Goal: Use online tool/utility

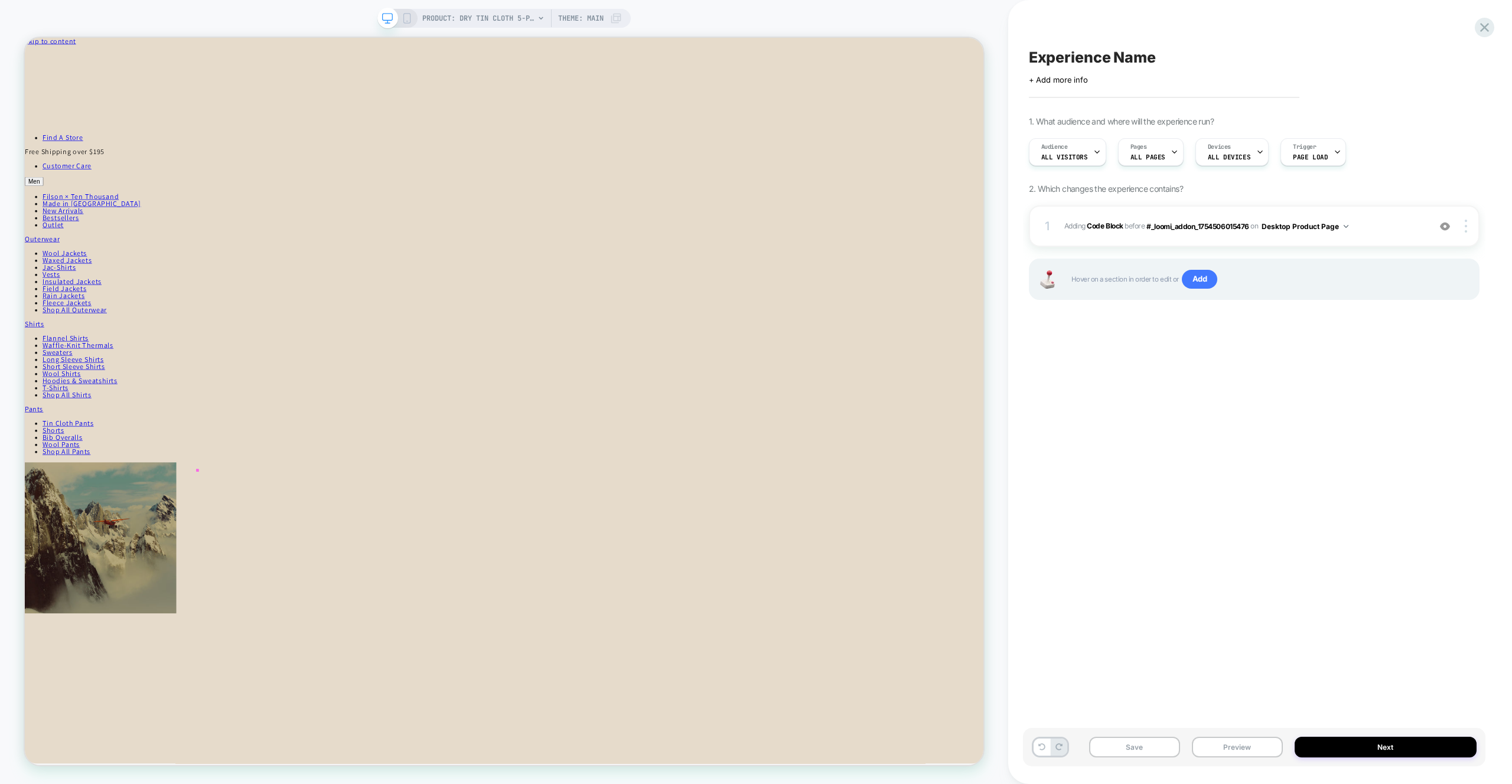
scroll to position [55, 0]
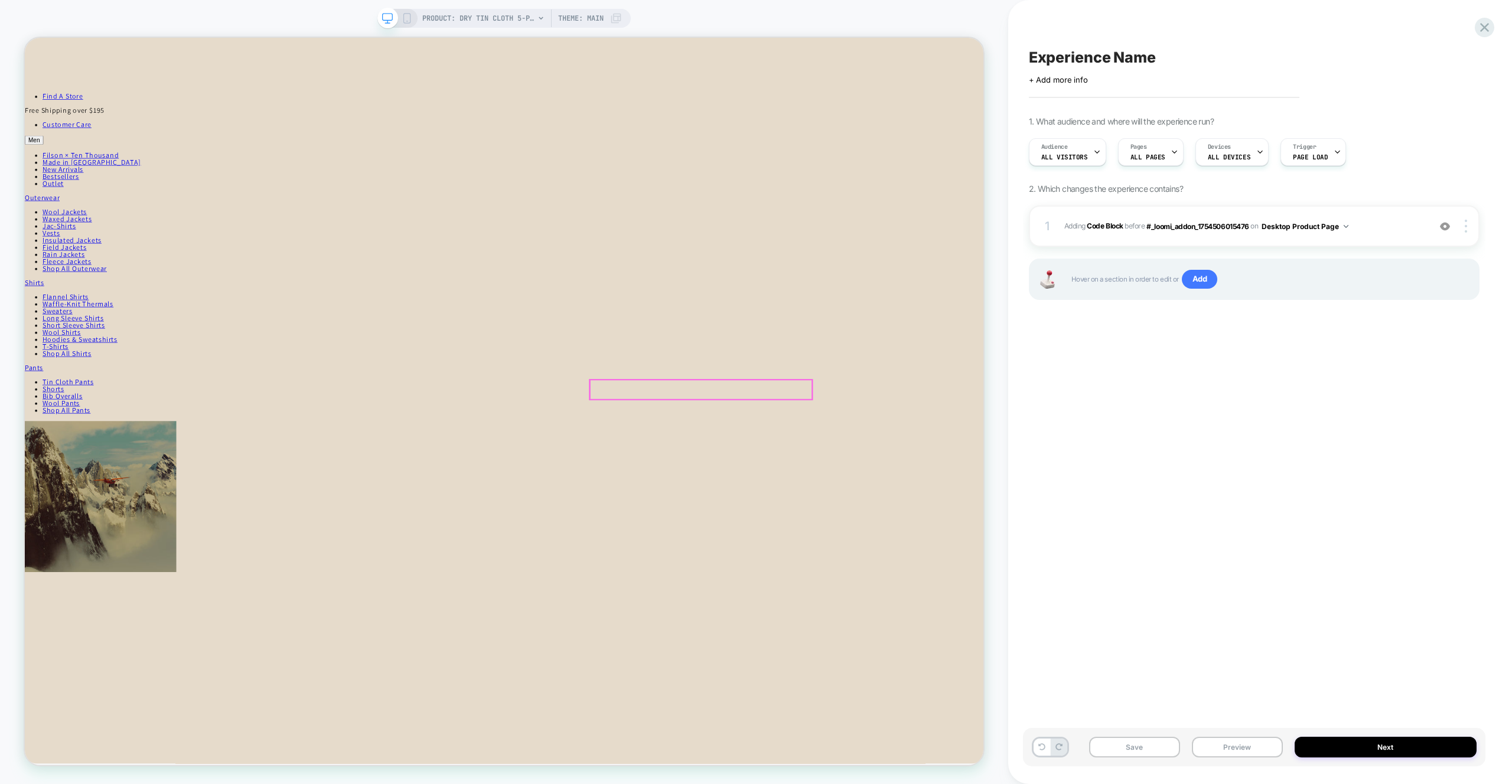
click at [1377, 233] on span "Adding Code Block BEFORE #_loomi_addon_1754506015476 #_loomi_addon_175450601547…" at bounding box center [1244, 226] width 359 height 15
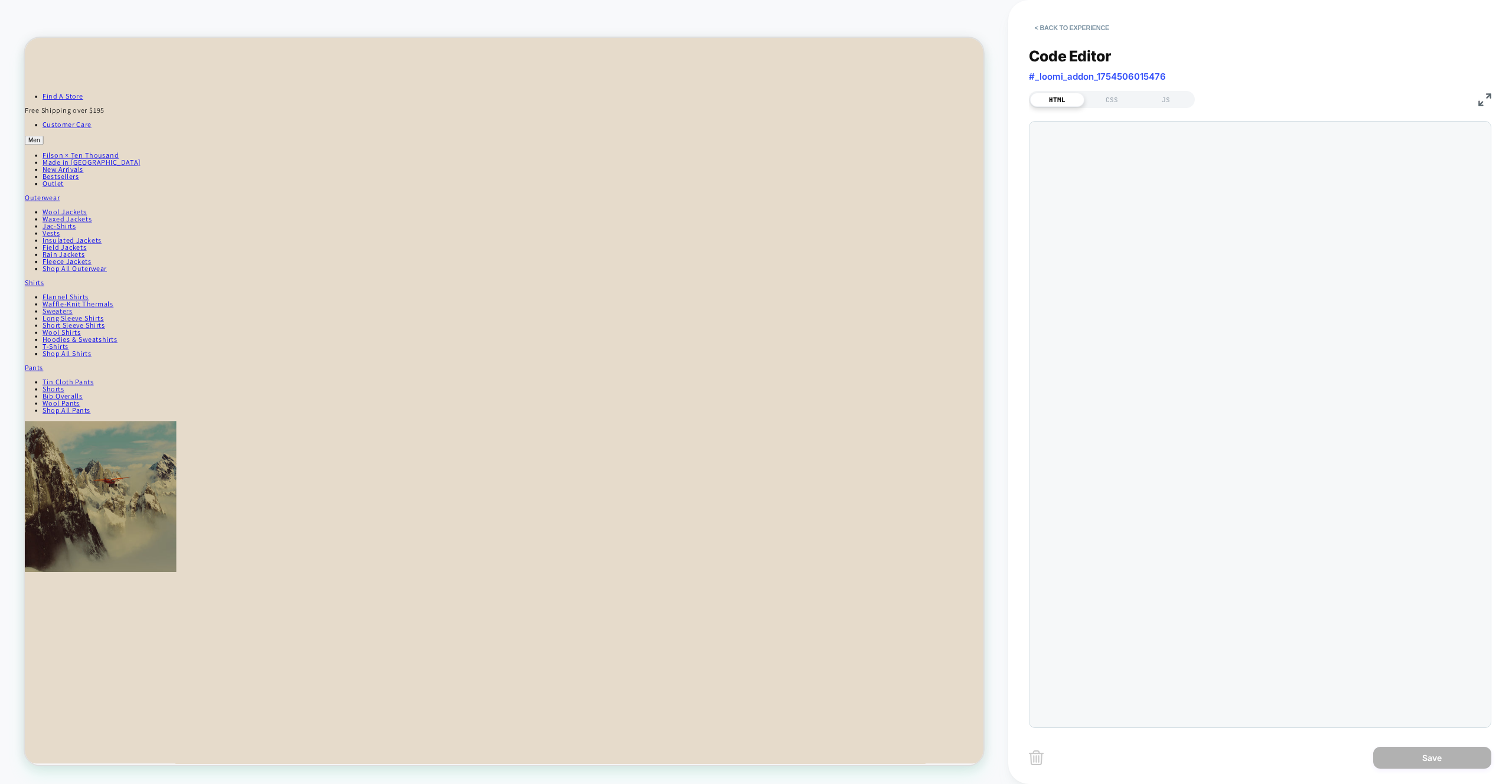
scroll to position [16, 0]
click at [1165, 105] on div "JS" at bounding box center [1166, 99] width 54 height 14
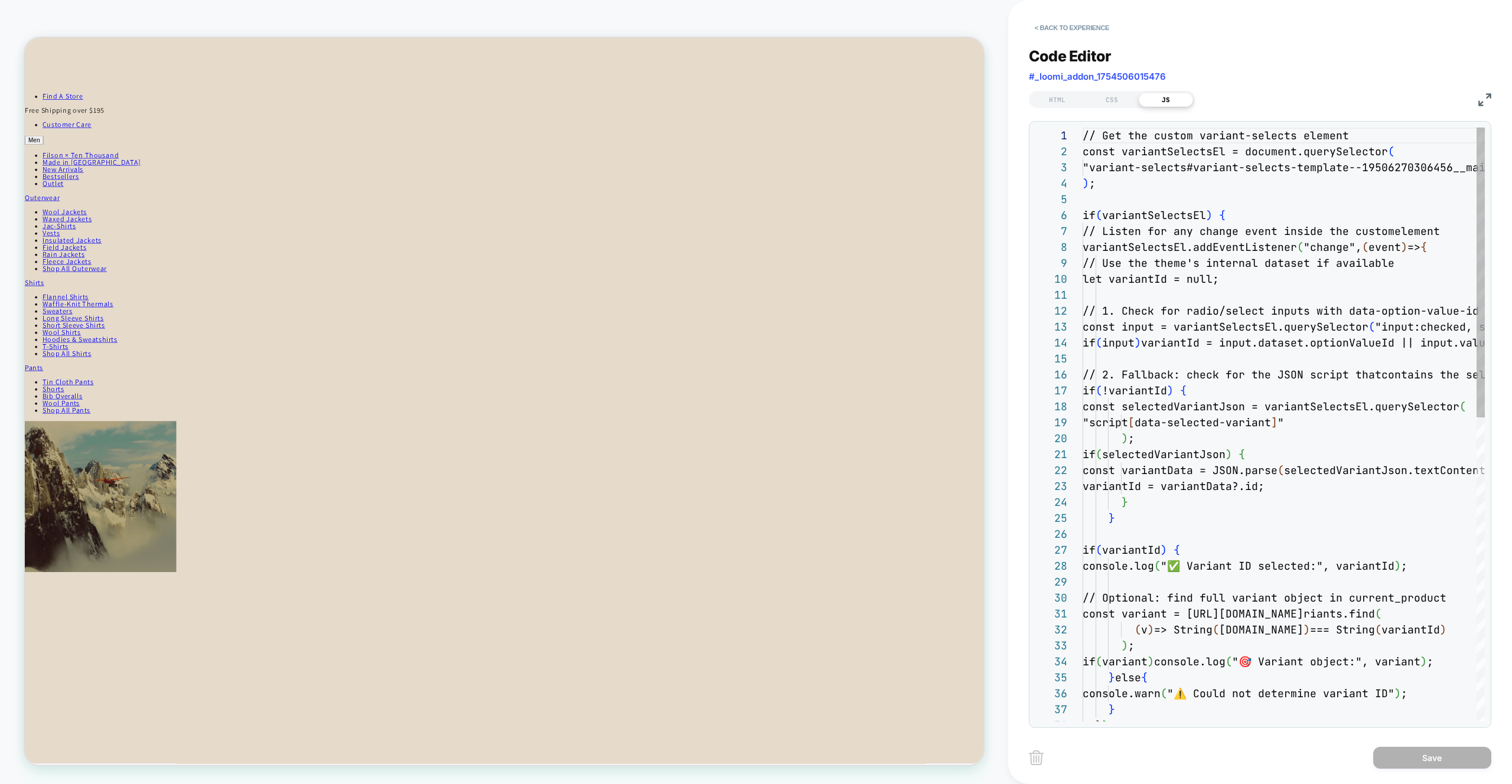
scroll to position [160, 0]
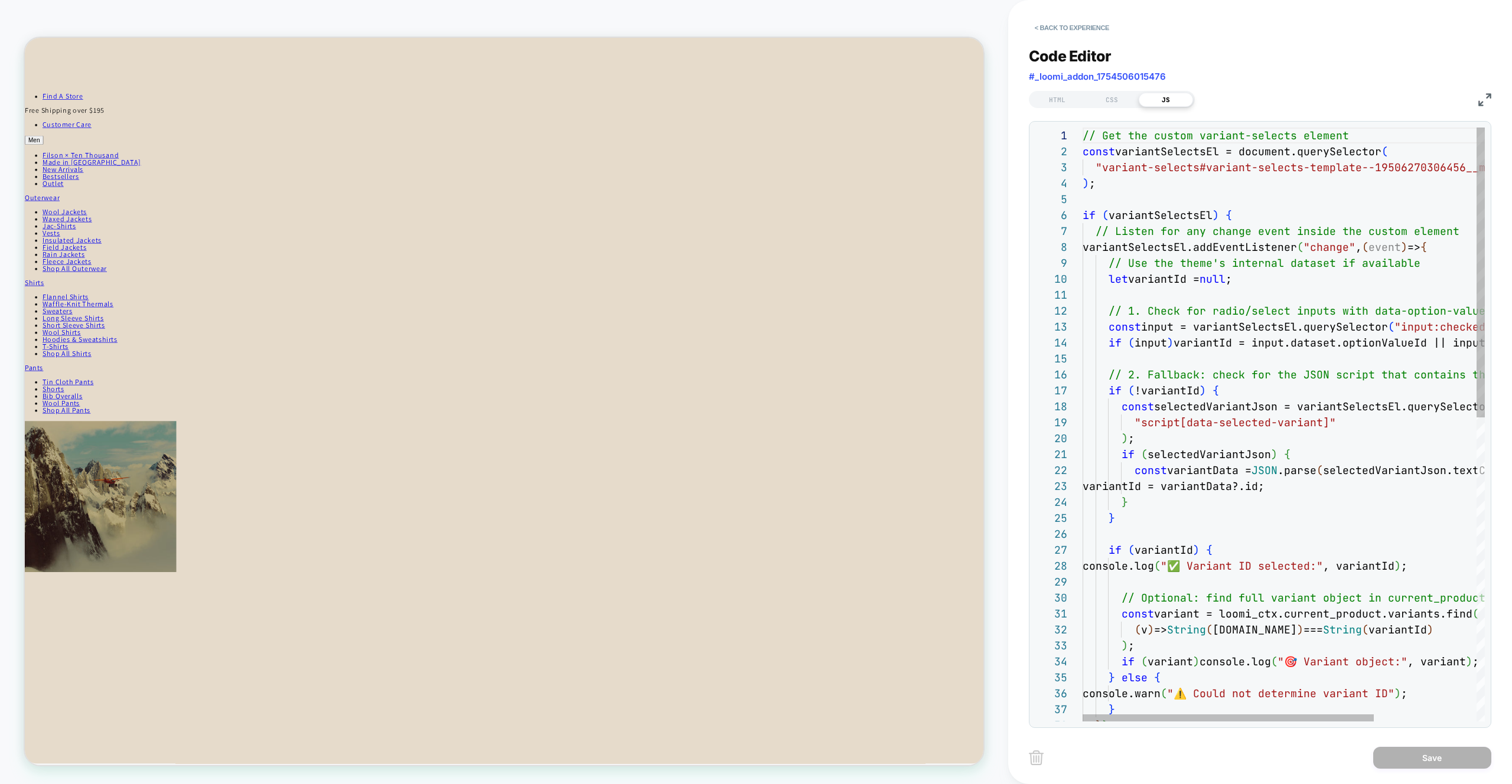
click at [1237, 260] on div "// Get the custom variant-selects element const variantSelectsEl = document.que…" at bounding box center [1355, 736] width 544 height 1216
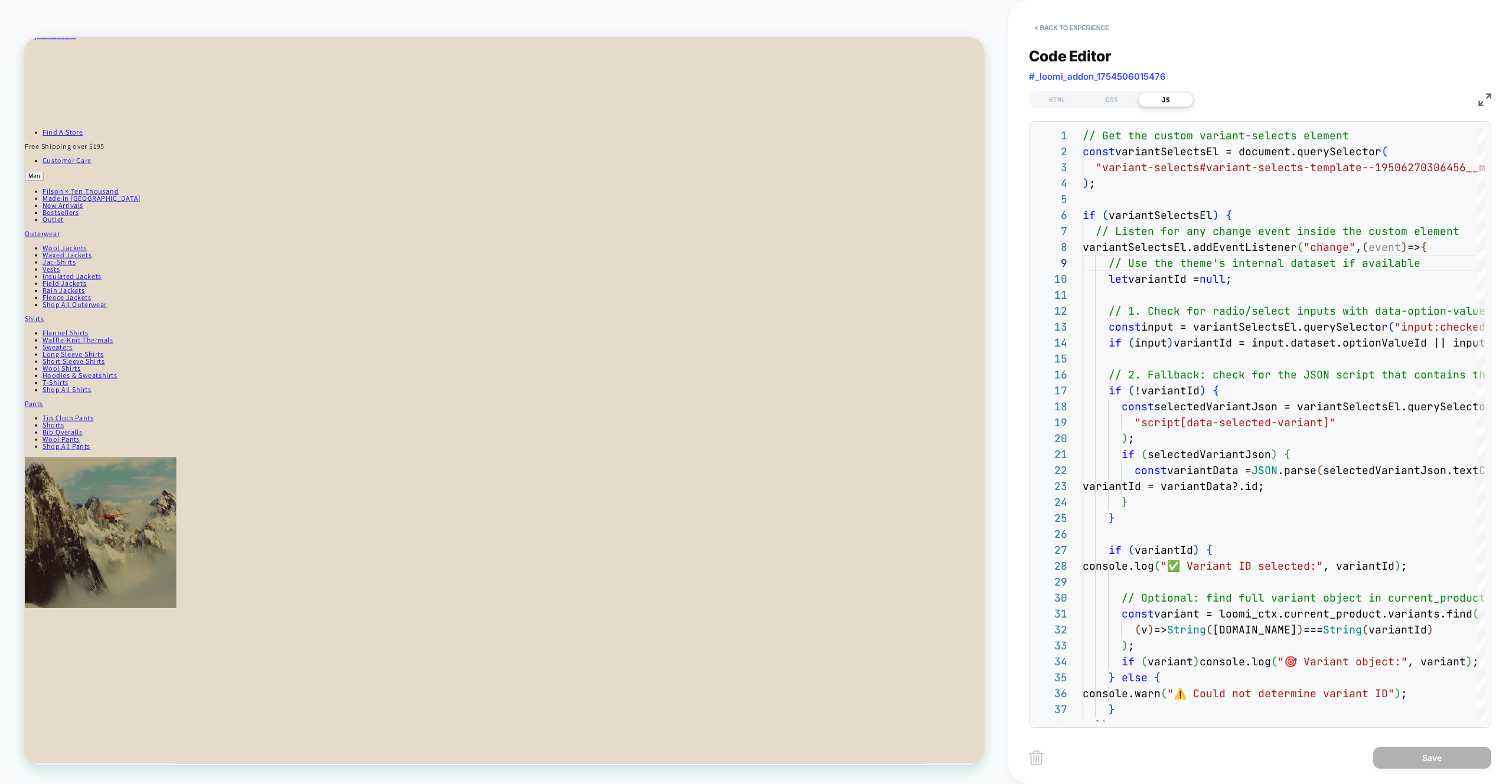
scroll to position [0, 0]
